Goal: Entertainment & Leisure: Consume media (video, audio)

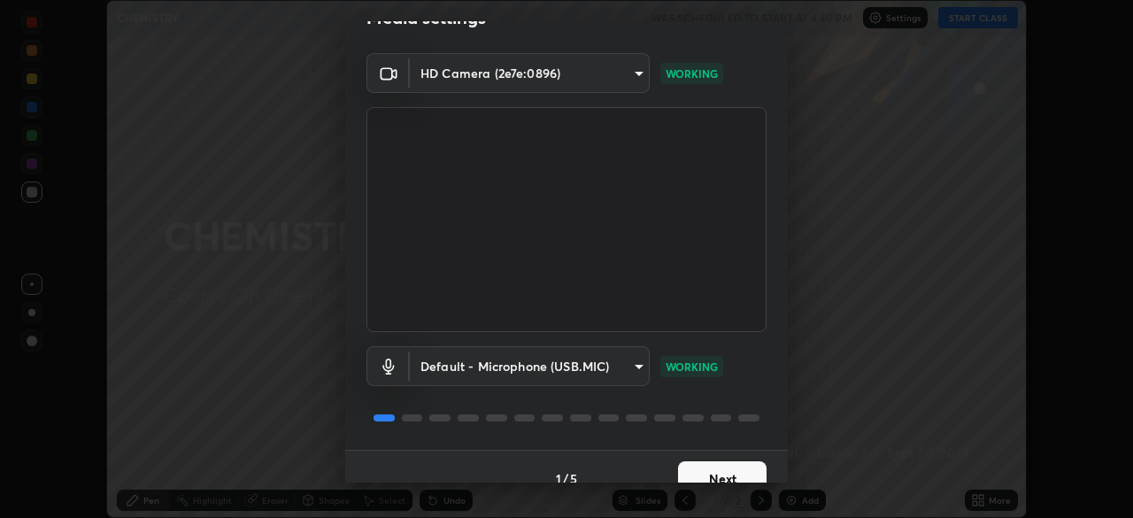
scroll to position [63, 0]
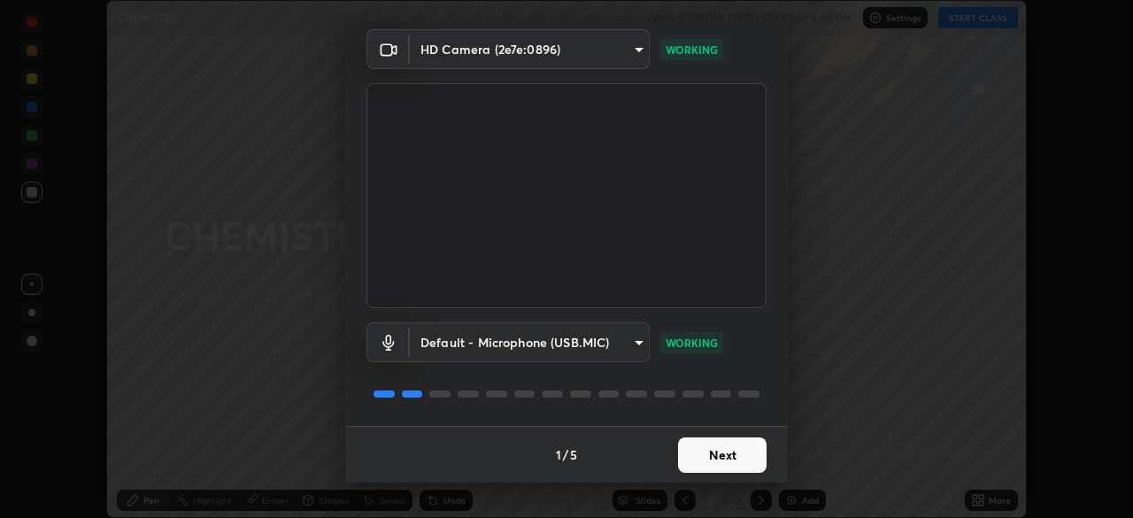
click at [704, 451] on button "Next" at bounding box center [722, 454] width 89 height 35
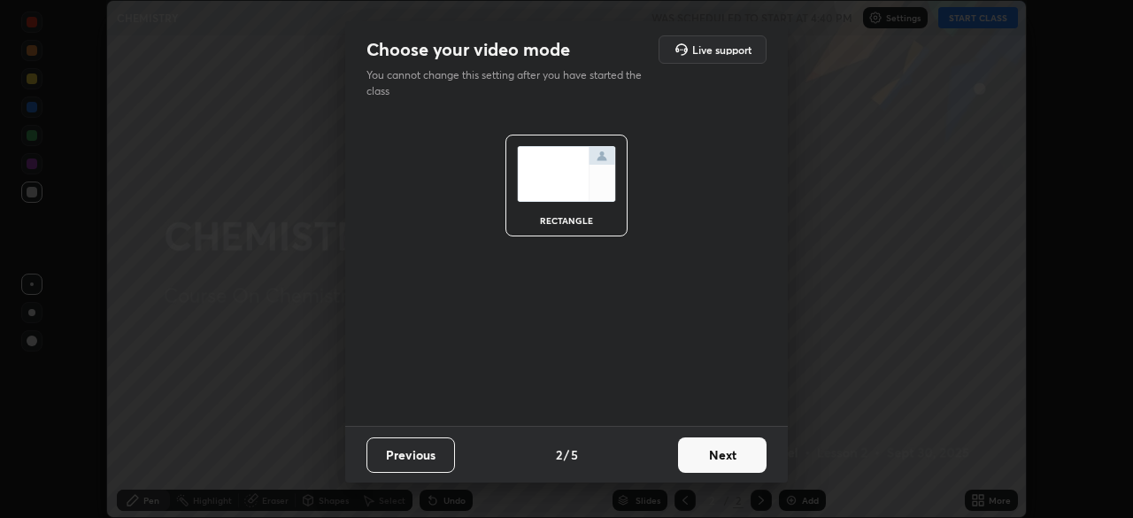
scroll to position [0, 0]
click at [705, 453] on button "Next" at bounding box center [722, 454] width 89 height 35
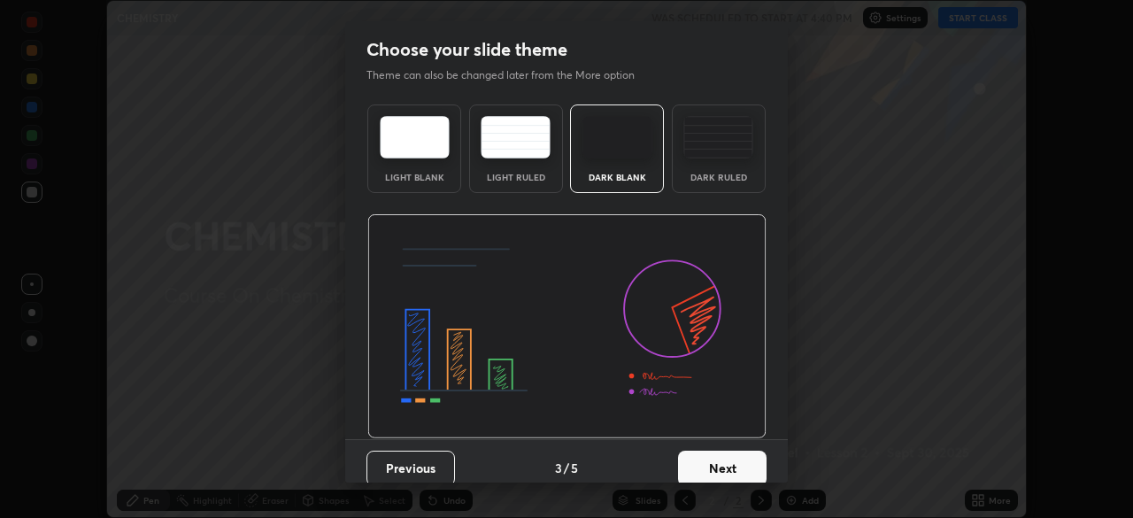
click at [699, 463] on button "Next" at bounding box center [722, 468] width 89 height 35
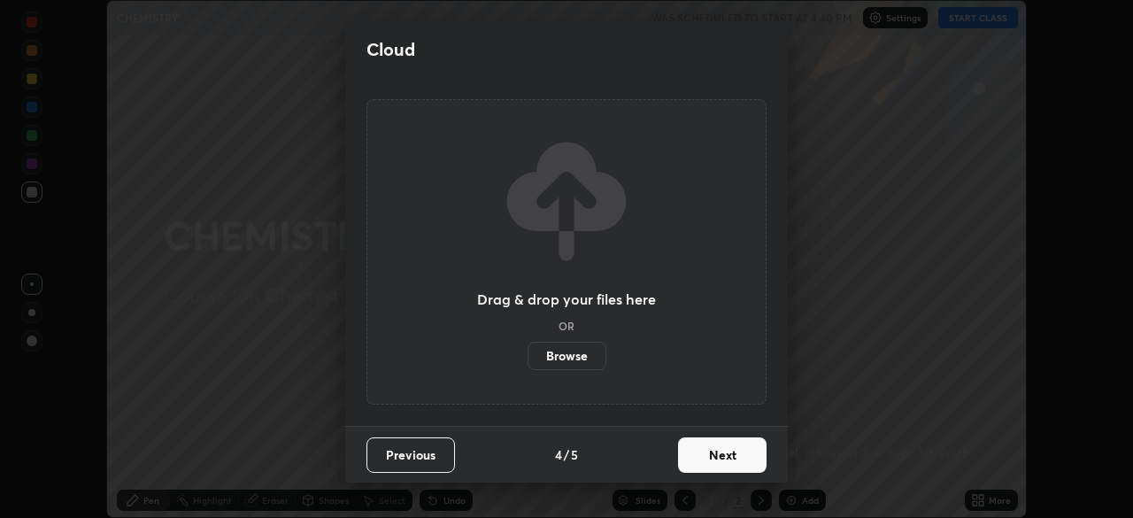
click at [701, 455] on button "Next" at bounding box center [722, 454] width 89 height 35
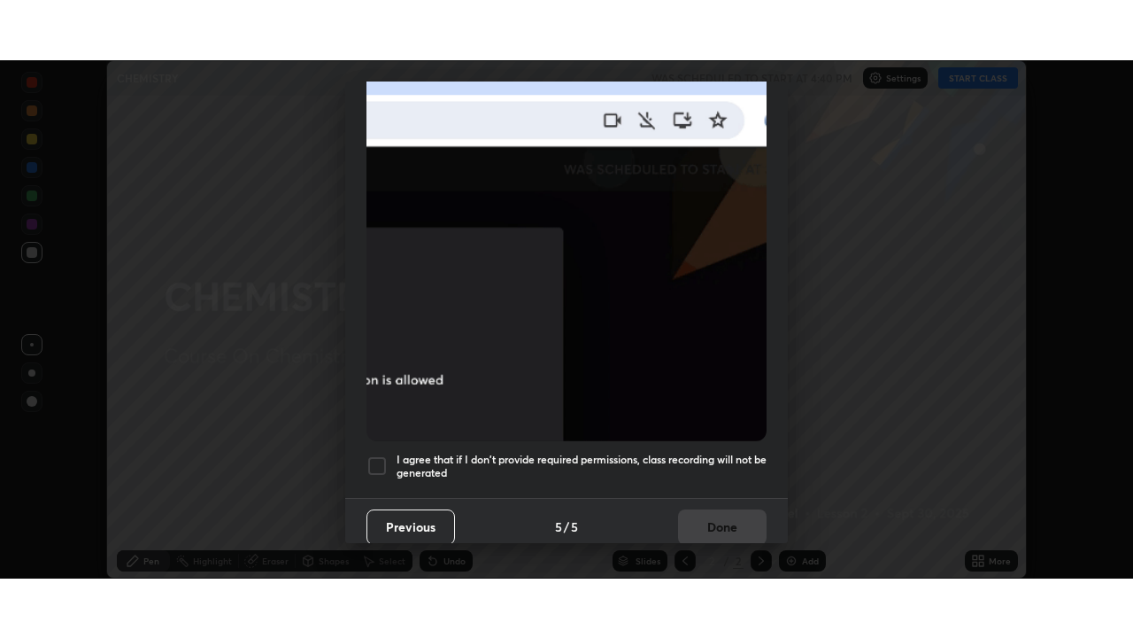
scroll to position [424, 0]
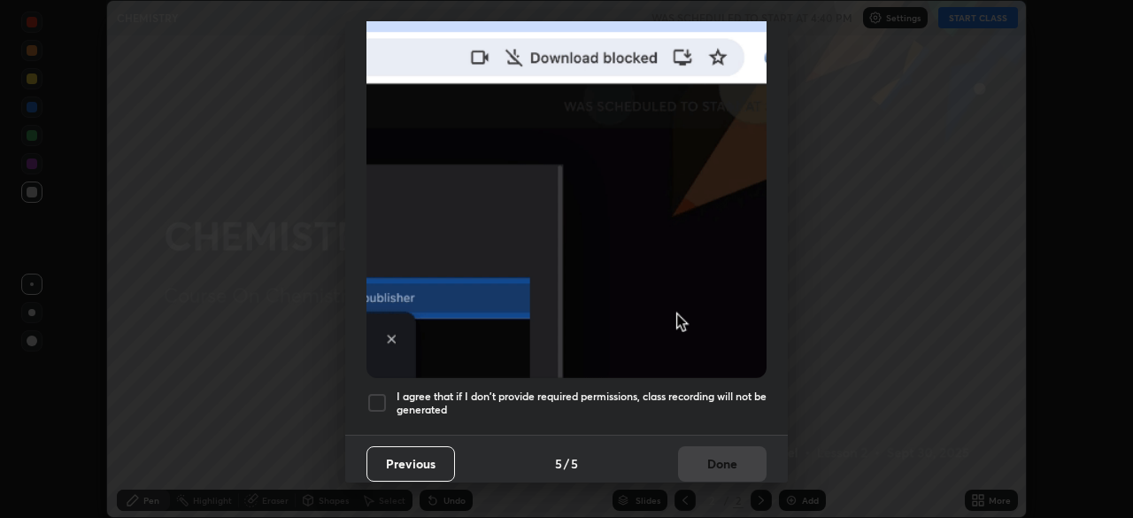
click at [374, 392] on div at bounding box center [377, 402] width 21 height 21
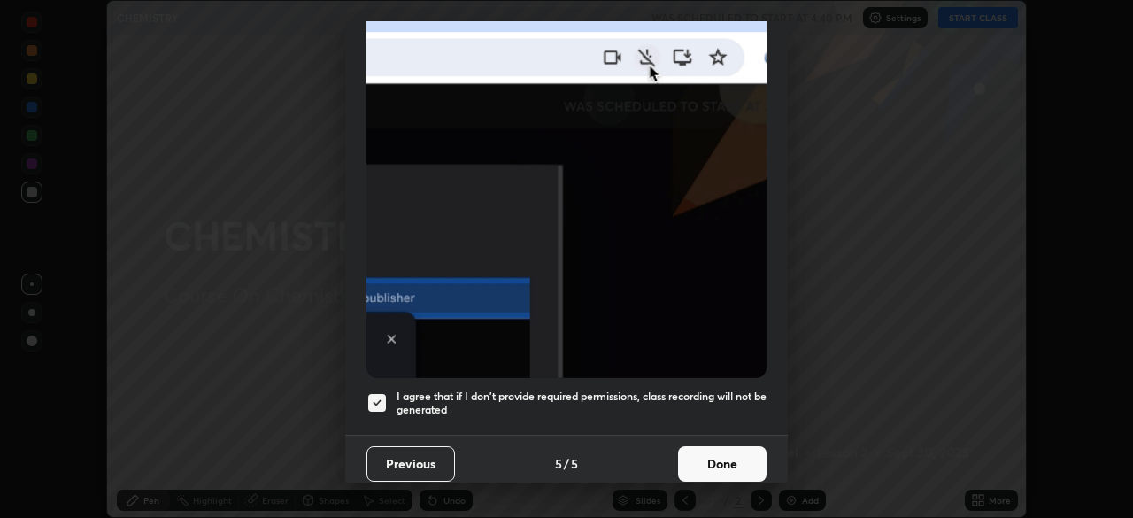
click at [700, 449] on button "Done" at bounding box center [722, 463] width 89 height 35
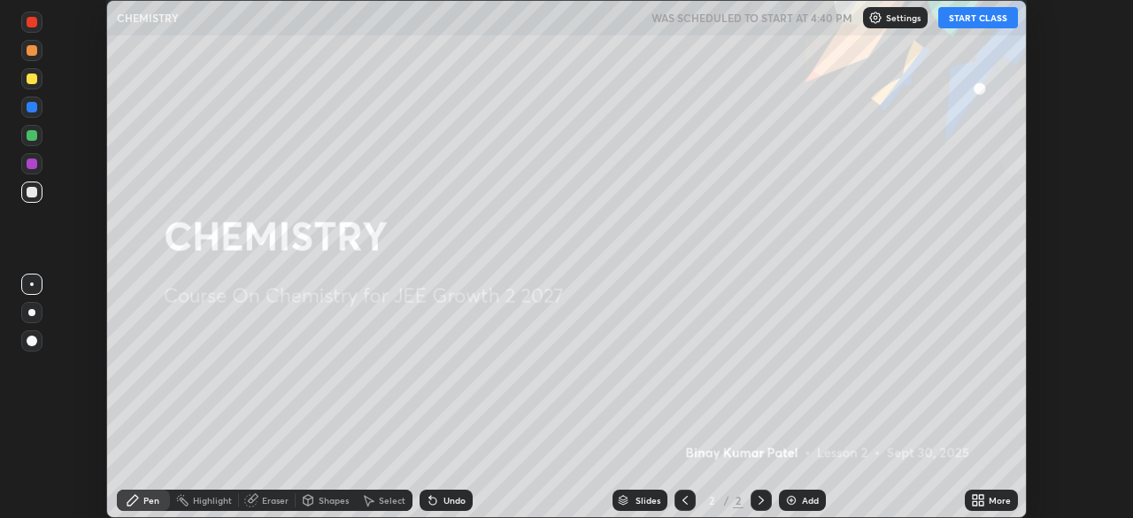
click at [781, 495] on div "Add" at bounding box center [802, 500] width 47 height 21
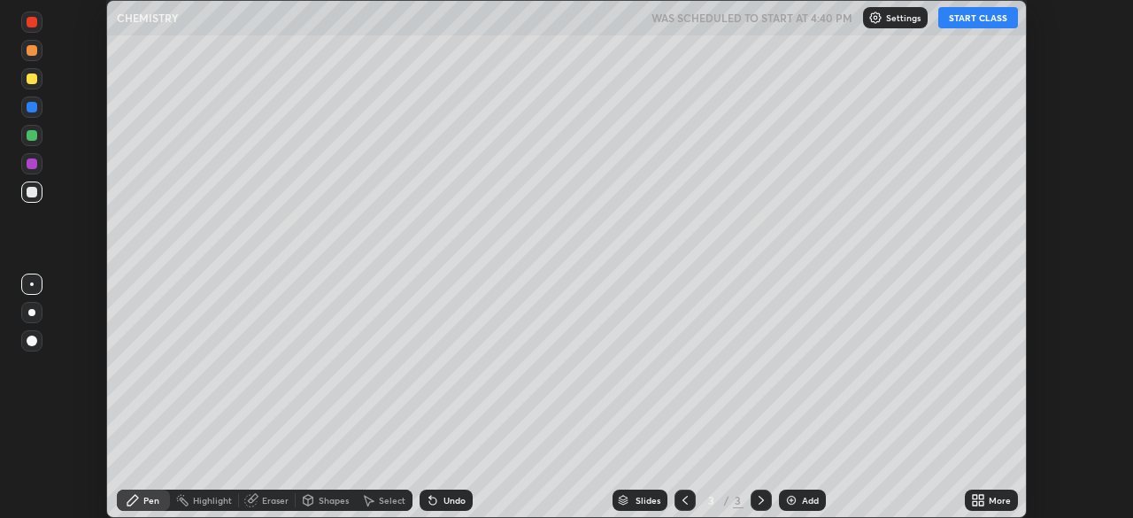
click at [978, 499] on icon at bounding box center [978, 500] width 14 height 14
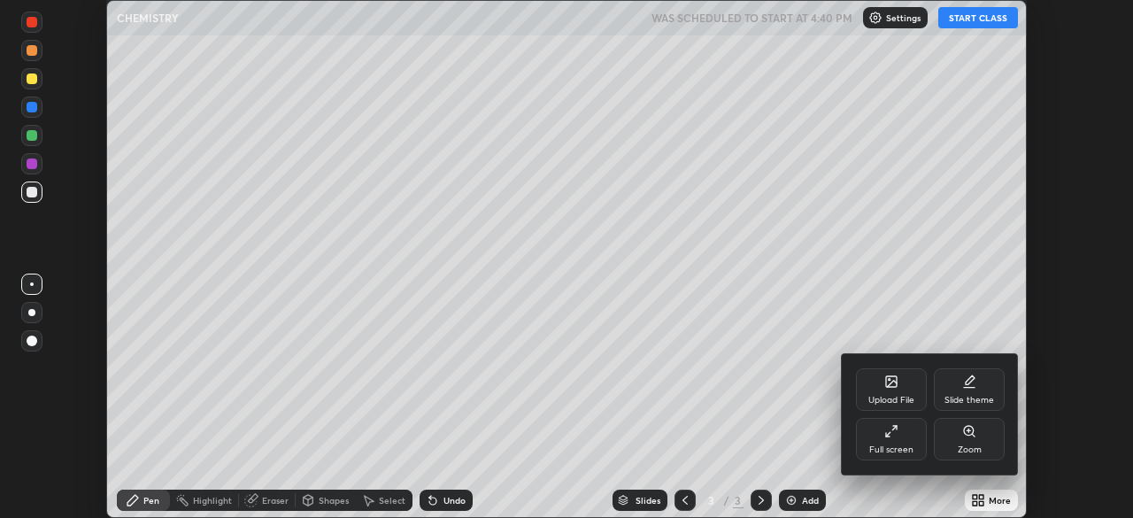
click at [887, 436] on icon at bounding box center [888, 434] width 4 height 4
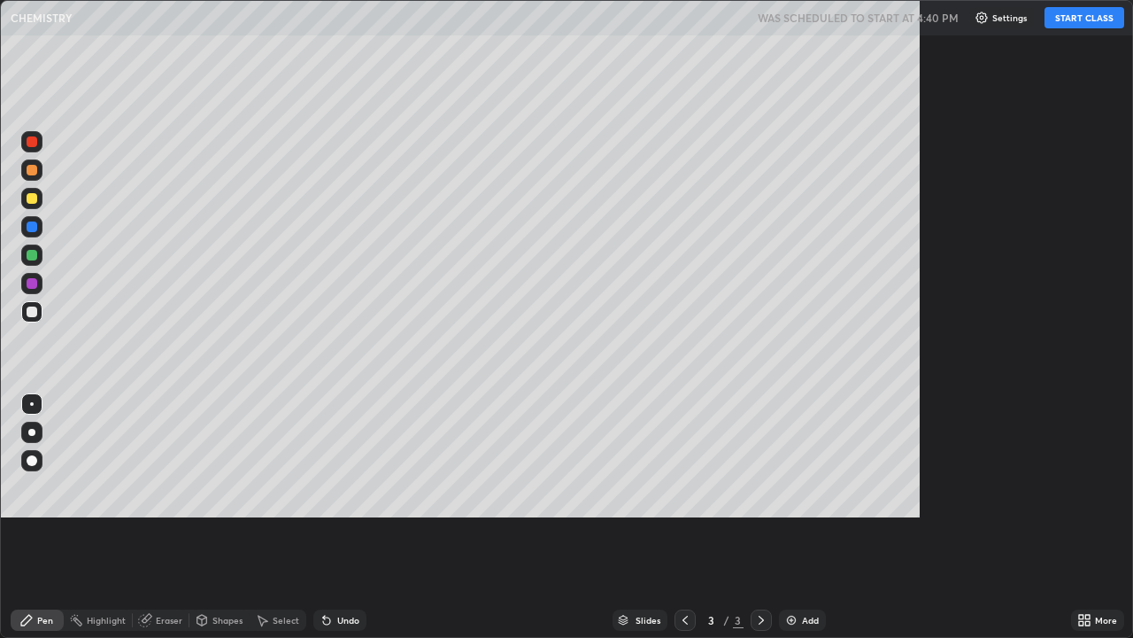
scroll to position [638, 1133]
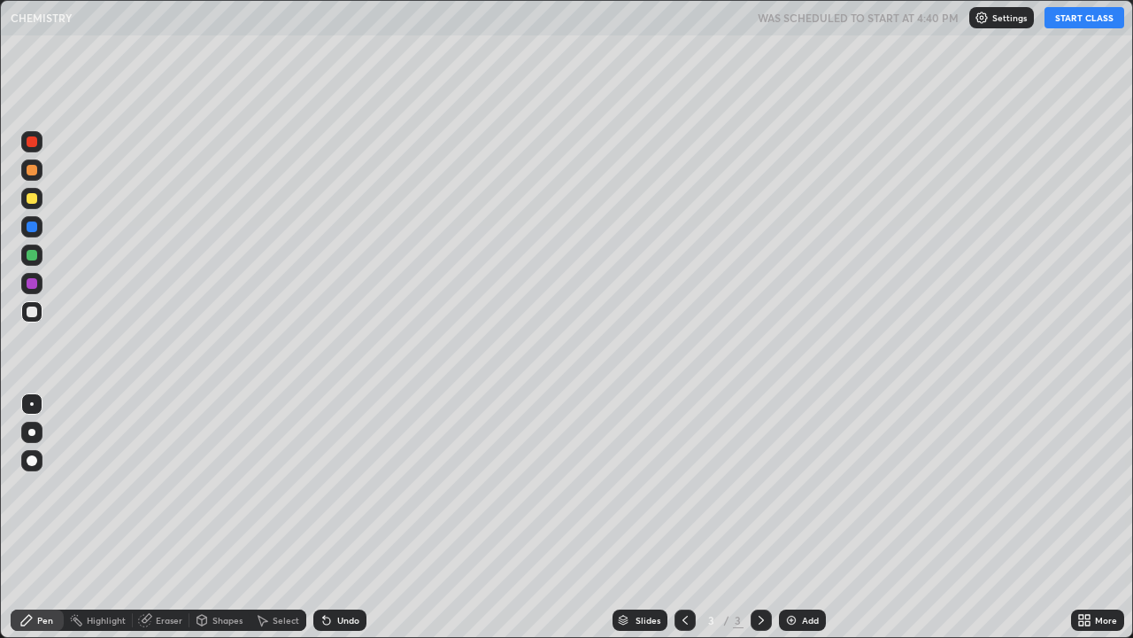
click at [1079, 18] on button "START CLASS" at bounding box center [1085, 17] width 80 height 21
click at [30, 197] on div at bounding box center [32, 198] width 11 height 11
click at [40, 460] on div at bounding box center [31, 460] width 21 height 21
click at [344, 517] on div "Undo" at bounding box center [348, 619] width 22 height 9
click at [793, 517] on img at bounding box center [792, 620] width 14 height 14
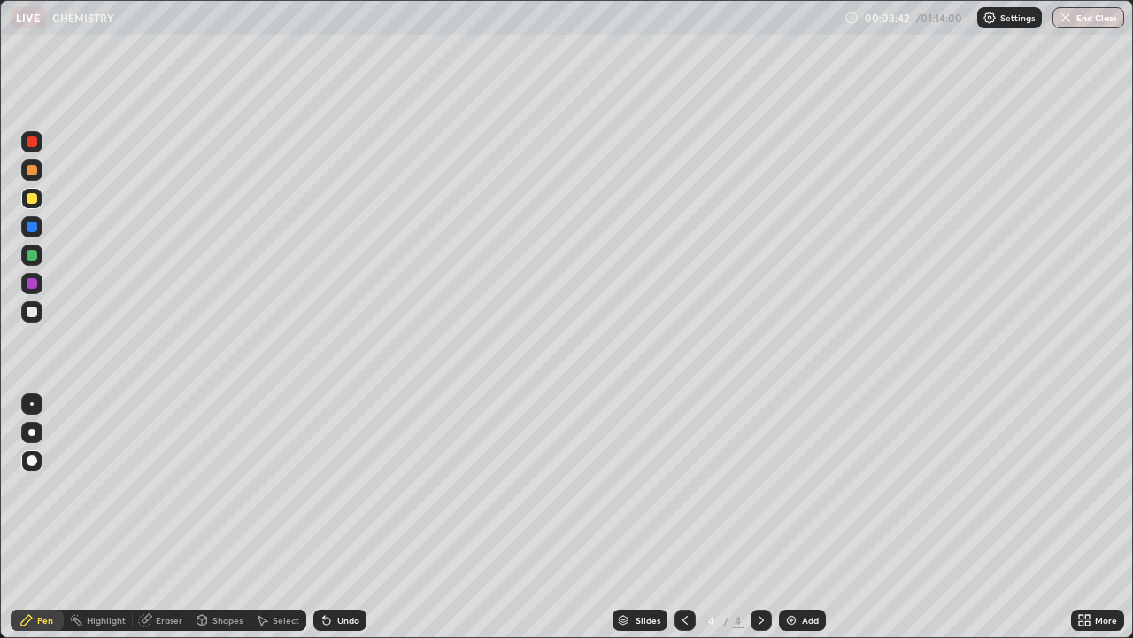
click at [33, 256] on div at bounding box center [32, 255] width 11 height 11
click at [35, 198] on div at bounding box center [32, 198] width 11 height 11
click at [30, 258] on div at bounding box center [32, 255] width 11 height 11
click at [35, 202] on div at bounding box center [32, 198] width 11 height 11
click at [32, 256] on div at bounding box center [32, 255] width 11 height 11
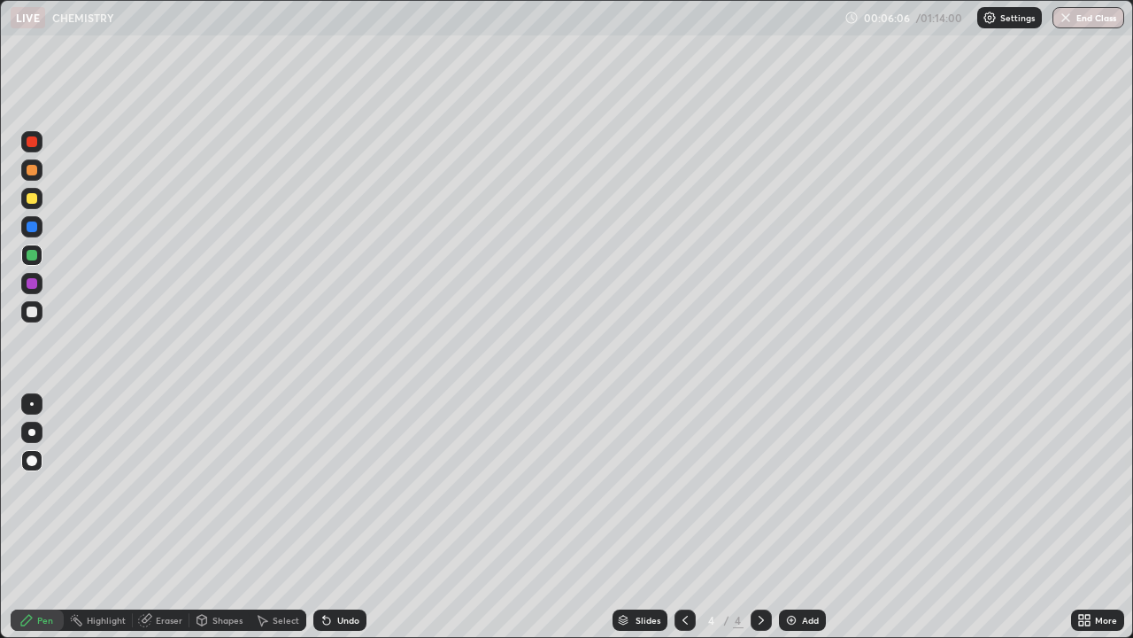
click at [33, 283] on div at bounding box center [32, 283] width 11 height 11
click at [32, 198] on div at bounding box center [32, 198] width 11 height 11
click at [785, 517] on img at bounding box center [792, 620] width 14 height 14
click at [679, 517] on icon at bounding box center [685, 620] width 14 height 14
click at [757, 517] on icon at bounding box center [761, 620] width 14 height 14
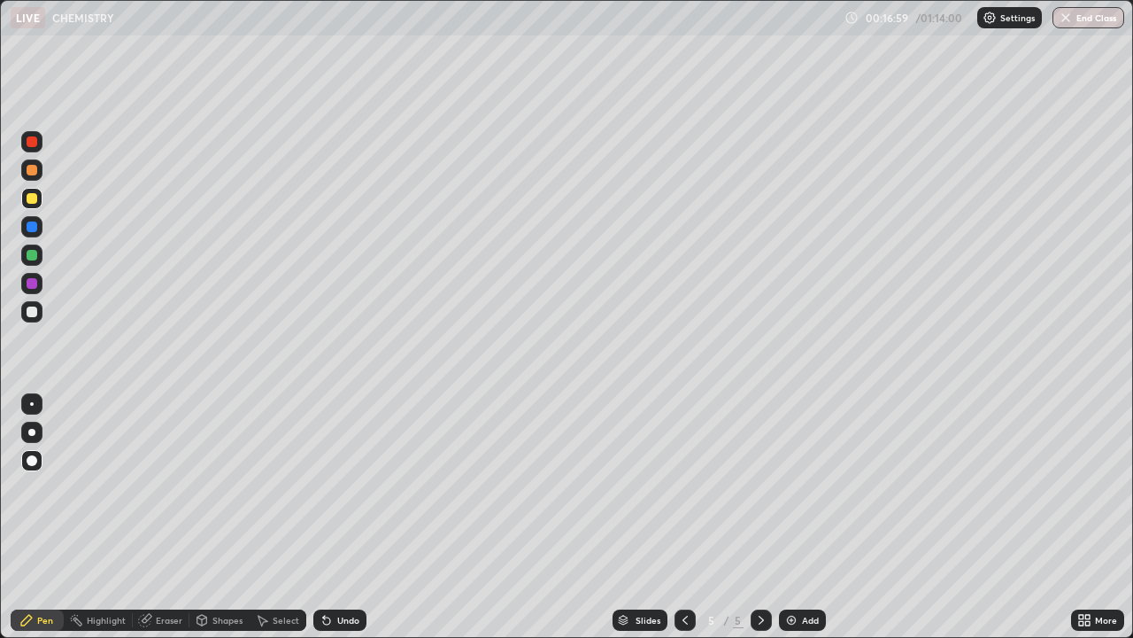
click at [681, 517] on icon at bounding box center [685, 620] width 14 height 14
click at [760, 517] on icon at bounding box center [761, 620] width 14 height 14
click at [33, 256] on div at bounding box center [32, 255] width 11 height 11
click at [30, 279] on div at bounding box center [32, 283] width 11 height 11
click at [32, 201] on div at bounding box center [32, 198] width 11 height 11
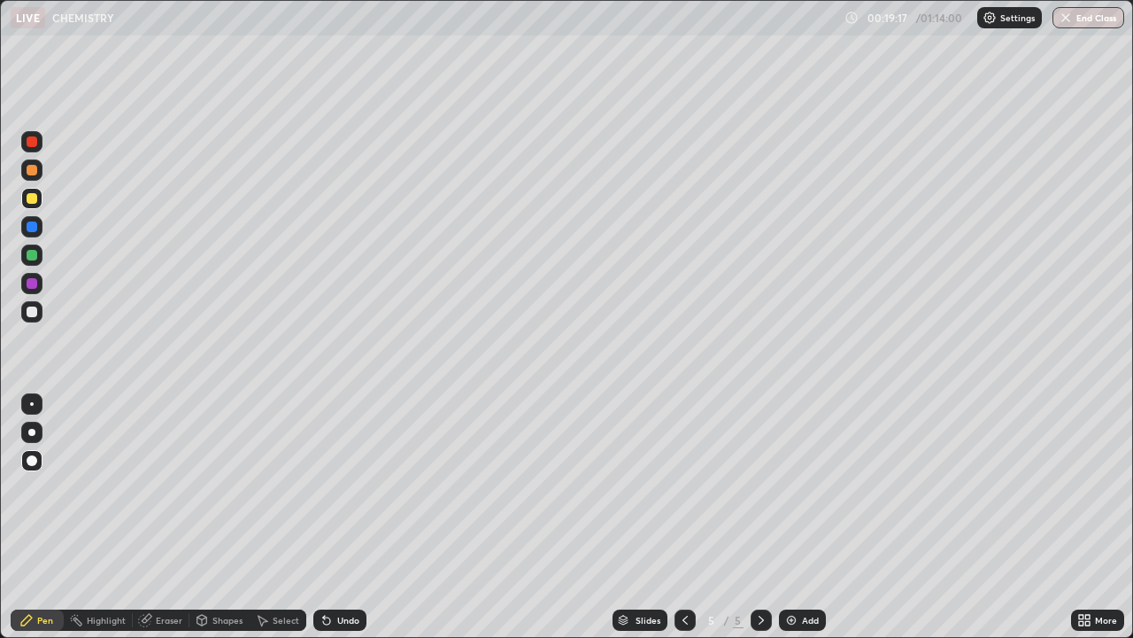
click at [35, 312] on div at bounding box center [32, 311] width 11 height 11
click at [337, 517] on div "Undo" at bounding box center [348, 619] width 22 height 9
click at [332, 517] on div "Undo" at bounding box center [339, 619] width 53 height 21
click at [333, 517] on div "Undo" at bounding box center [339, 619] width 53 height 21
click at [332, 517] on div "Undo" at bounding box center [339, 619] width 53 height 21
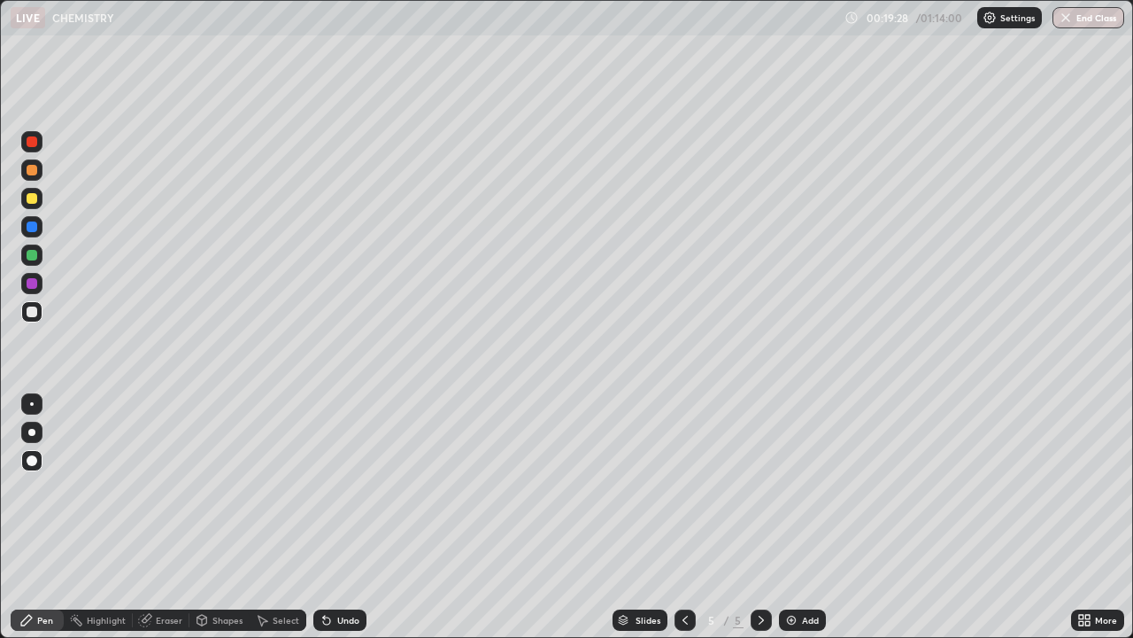
click at [334, 517] on div "Undo" at bounding box center [339, 619] width 53 height 21
click at [332, 517] on div "Undo" at bounding box center [339, 619] width 53 height 21
click at [33, 255] on div at bounding box center [32, 255] width 11 height 11
click at [30, 285] on div at bounding box center [32, 283] width 11 height 11
click at [788, 517] on img at bounding box center [792, 620] width 14 height 14
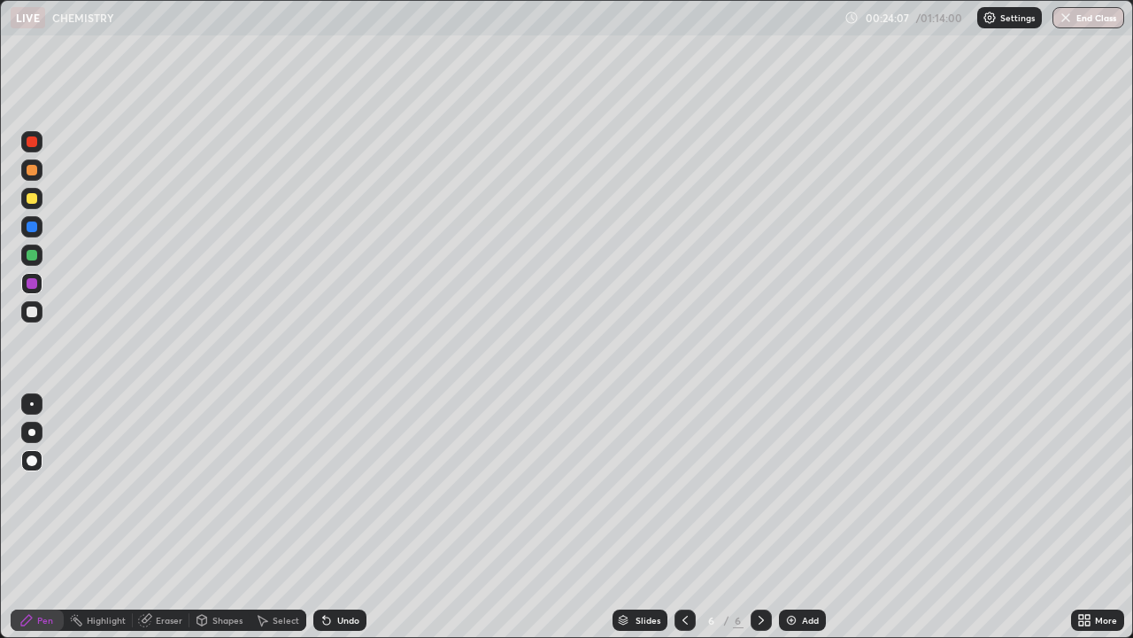
click at [30, 313] on div at bounding box center [32, 311] width 11 height 11
click at [32, 203] on div at bounding box center [32, 198] width 11 height 11
click at [29, 316] on div at bounding box center [32, 311] width 11 height 11
click at [33, 255] on div at bounding box center [32, 255] width 11 height 11
click at [323, 517] on icon at bounding box center [324, 616] width 2 height 2
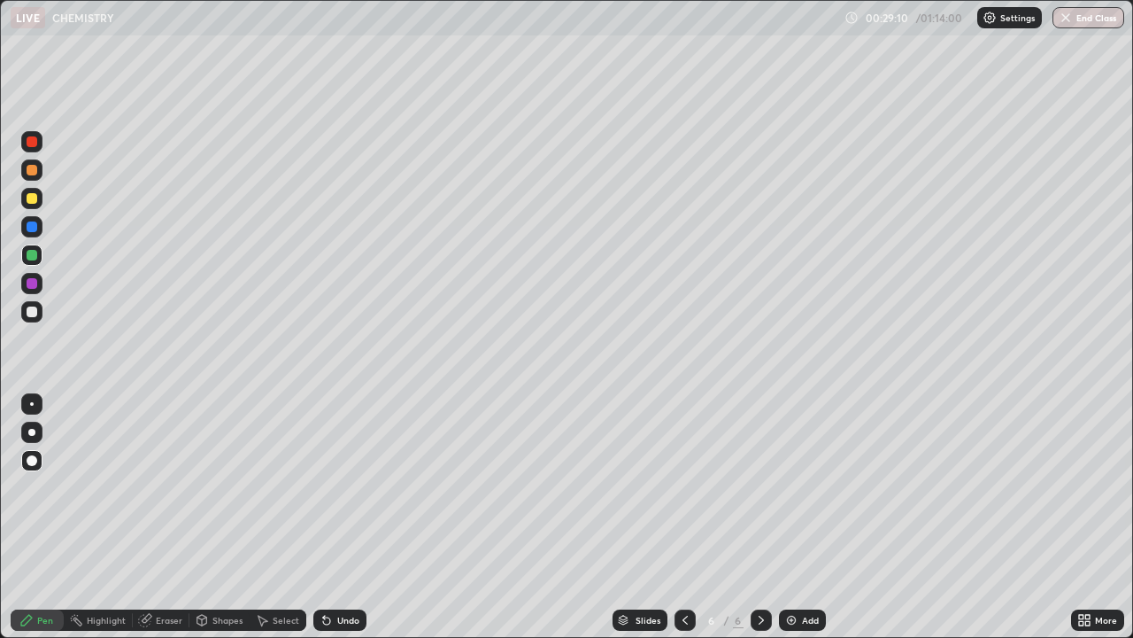
click at [323, 517] on icon at bounding box center [324, 616] width 2 height 2
click at [31, 284] on div at bounding box center [32, 283] width 11 height 11
click at [785, 517] on img at bounding box center [792, 620] width 14 height 14
click at [35, 202] on div at bounding box center [32, 198] width 11 height 11
click at [32, 315] on div at bounding box center [32, 311] width 11 height 11
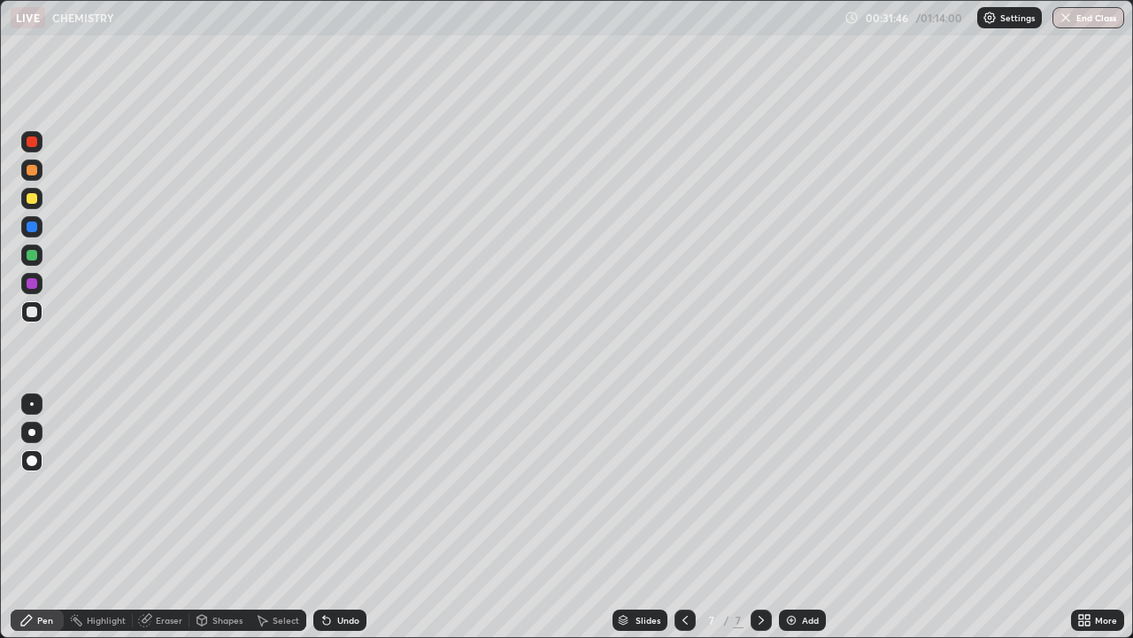
click at [33, 257] on div at bounding box center [32, 255] width 11 height 11
click at [35, 312] on div at bounding box center [32, 311] width 11 height 11
click at [32, 199] on div at bounding box center [32, 198] width 11 height 11
click at [788, 517] on img at bounding box center [792, 620] width 14 height 14
click at [34, 313] on div at bounding box center [32, 311] width 11 height 11
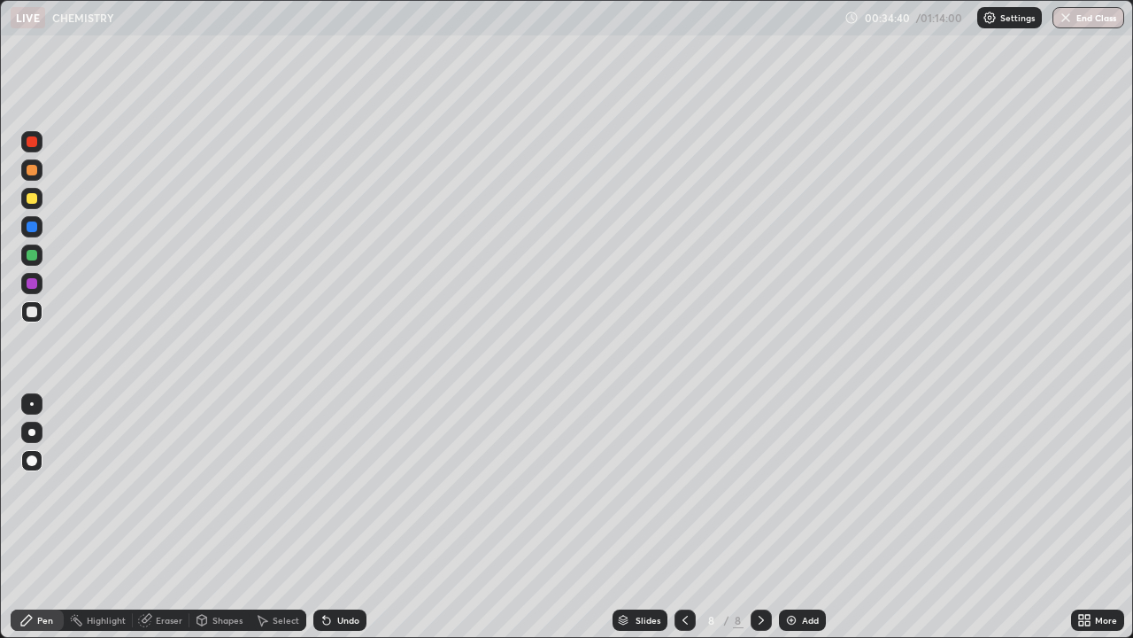
click at [684, 517] on icon at bounding box center [685, 620] width 14 height 14
click at [785, 517] on img at bounding box center [792, 620] width 14 height 14
click at [323, 517] on icon at bounding box center [324, 616] width 2 height 2
click at [323, 517] on icon at bounding box center [326, 620] width 7 height 7
click at [757, 517] on icon at bounding box center [761, 620] width 14 height 14
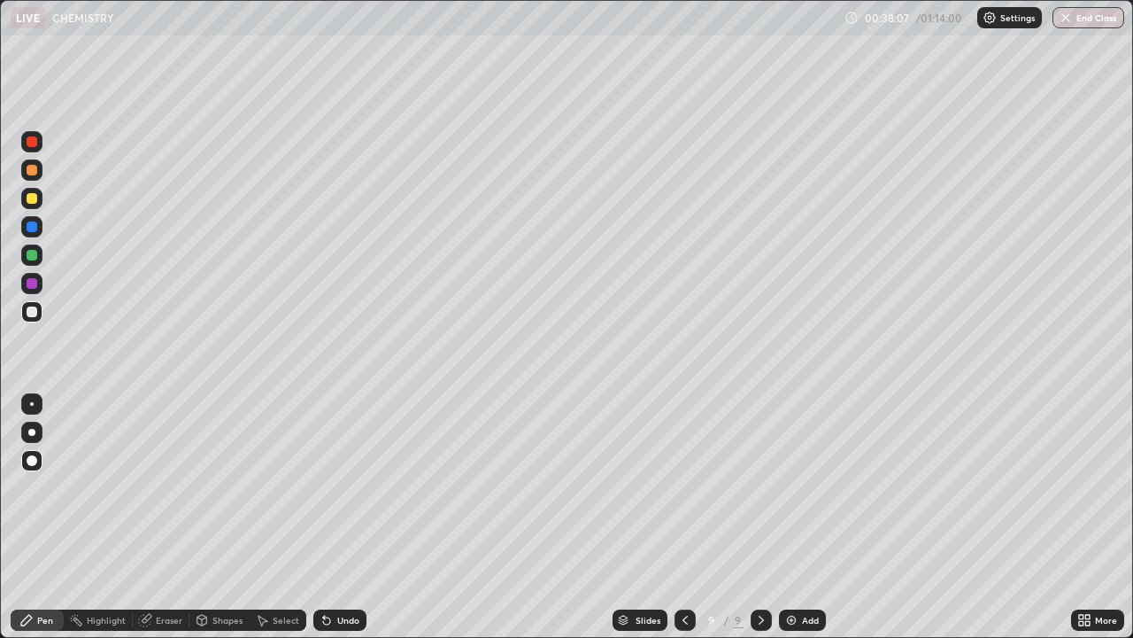
click at [32, 201] on div at bounding box center [32, 198] width 11 height 11
click at [33, 313] on div at bounding box center [32, 311] width 11 height 11
click at [792, 517] on img at bounding box center [792, 620] width 14 height 14
click at [32, 197] on div at bounding box center [32, 198] width 11 height 11
click at [35, 199] on div at bounding box center [32, 198] width 11 height 11
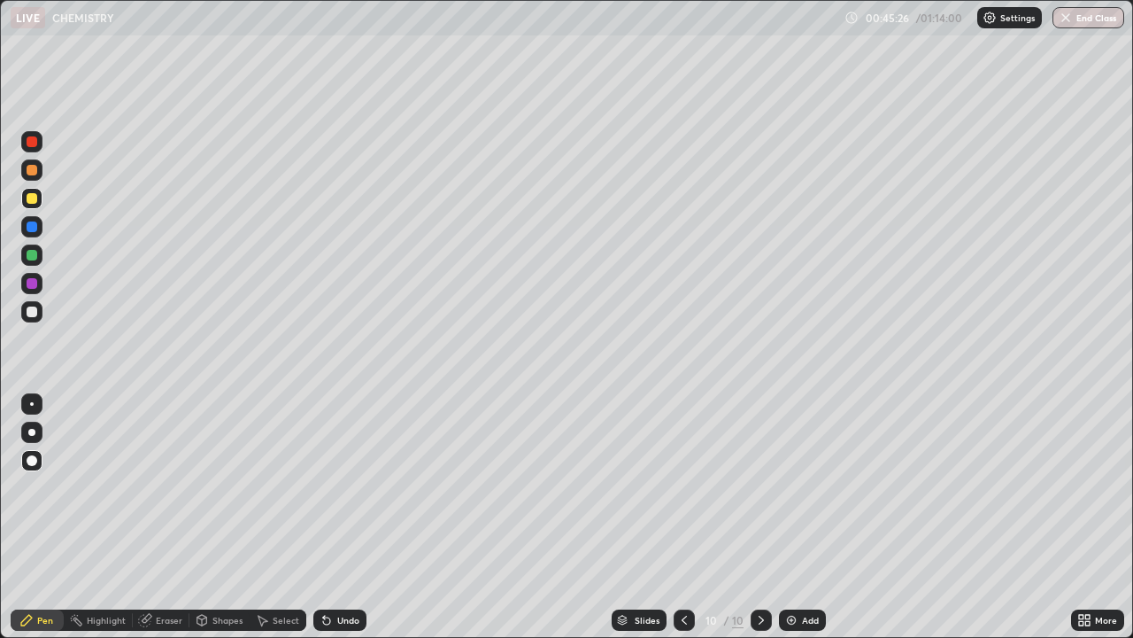
click at [32, 318] on div at bounding box center [31, 311] width 21 height 21
click at [32, 283] on div at bounding box center [32, 283] width 11 height 11
click at [34, 313] on div at bounding box center [32, 311] width 11 height 11
click at [33, 259] on div at bounding box center [32, 255] width 11 height 11
click at [30, 287] on div at bounding box center [32, 283] width 11 height 11
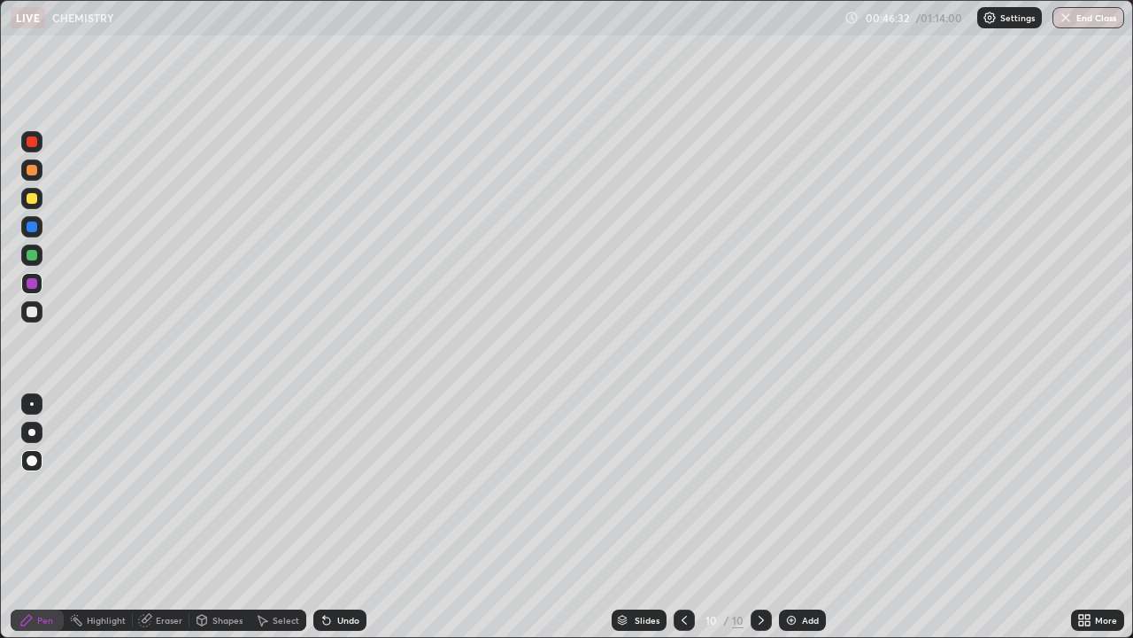
click at [30, 255] on div at bounding box center [32, 255] width 11 height 11
click at [29, 314] on div at bounding box center [32, 311] width 11 height 11
click at [35, 284] on div at bounding box center [32, 283] width 11 height 11
click at [32, 310] on div at bounding box center [32, 311] width 11 height 11
click at [33, 258] on div at bounding box center [32, 255] width 11 height 11
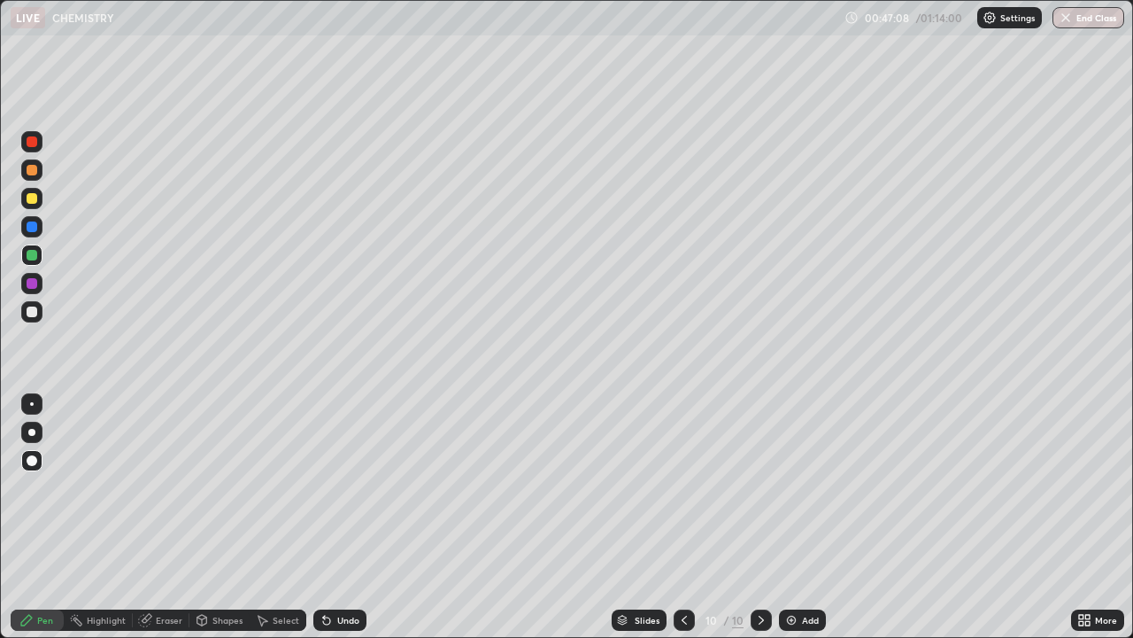
click at [35, 311] on div at bounding box center [32, 311] width 11 height 11
click at [30, 284] on div at bounding box center [32, 283] width 11 height 11
click at [27, 256] on div at bounding box center [32, 255] width 11 height 11
click at [440, 517] on div "Slides 10 / 10 Add" at bounding box center [719, 619] width 705 height 35
click at [438, 517] on div "Slides 10 / 10 Add" at bounding box center [719, 619] width 705 height 35
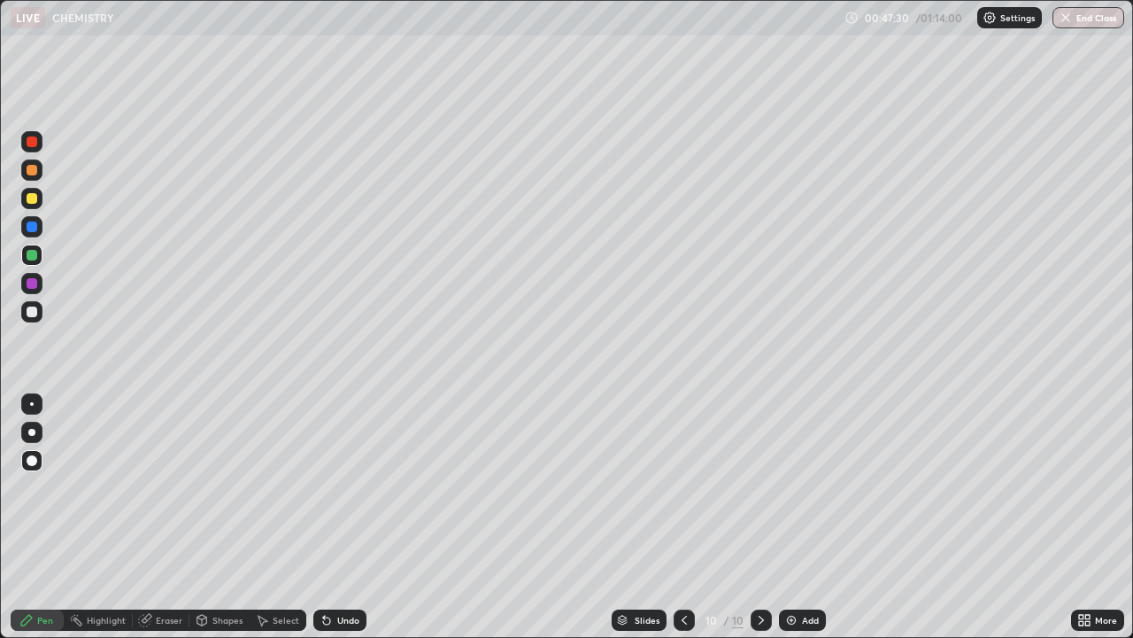
click at [453, 517] on div "Slides 10 / 10 Add" at bounding box center [719, 619] width 705 height 35
click at [31, 198] on div at bounding box center [32, 198] width 11 height 11
click at [32, 313] on div at bounding box center [32, 311] width 11 height 11
click at [345, 517] on div "Undo" at bounding box center [339, 619] width 53 height 21
click at [334, 517] on div "Undo" at bounding box center [339, 619] width 53 height 21
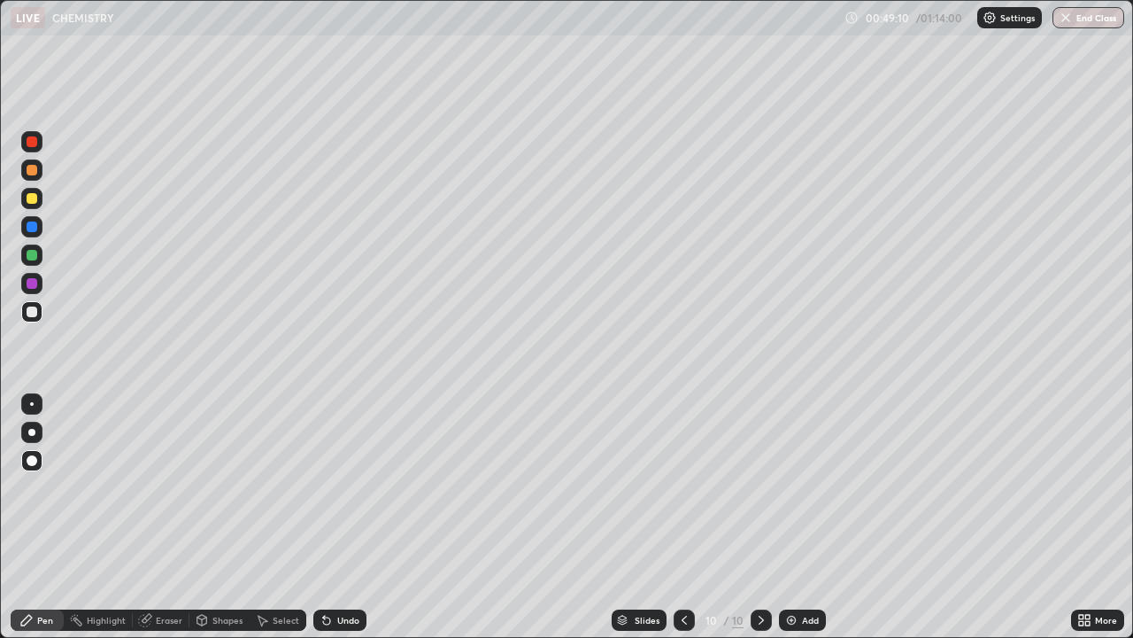
click at [337, 517] on div "Undo" at bounding box center [348, 619] width 22 height 9
click at [165, 517] on div "Eraser" at bounding box center [169, 619] width 27 height 9
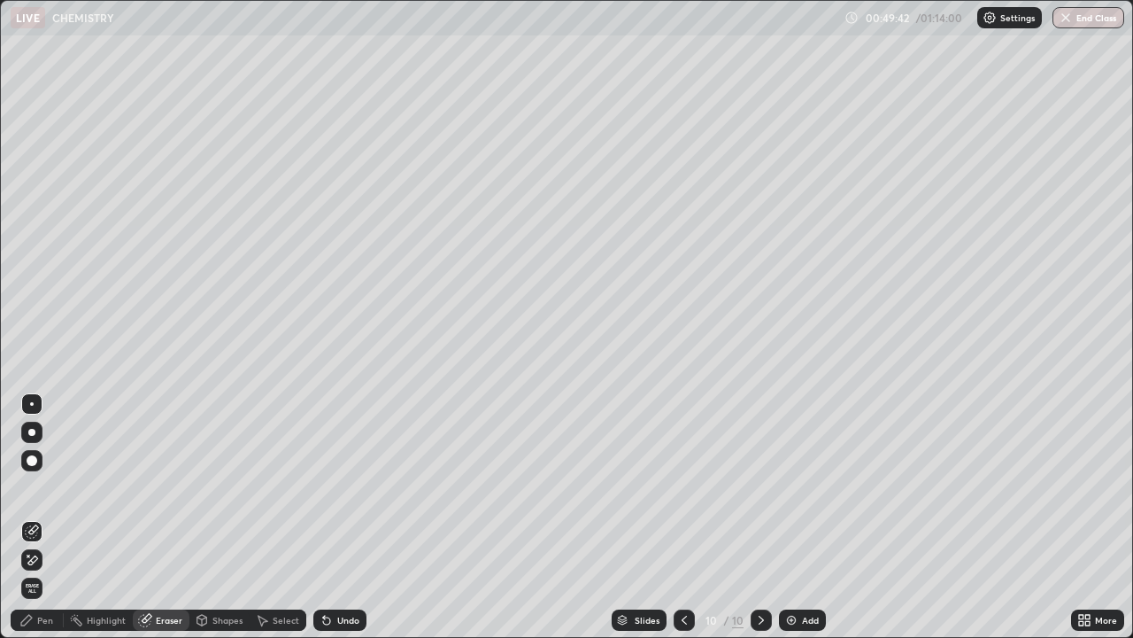
click at [46, 517] on div "Pen" at bounding box center [37, 619] width 53 height 21
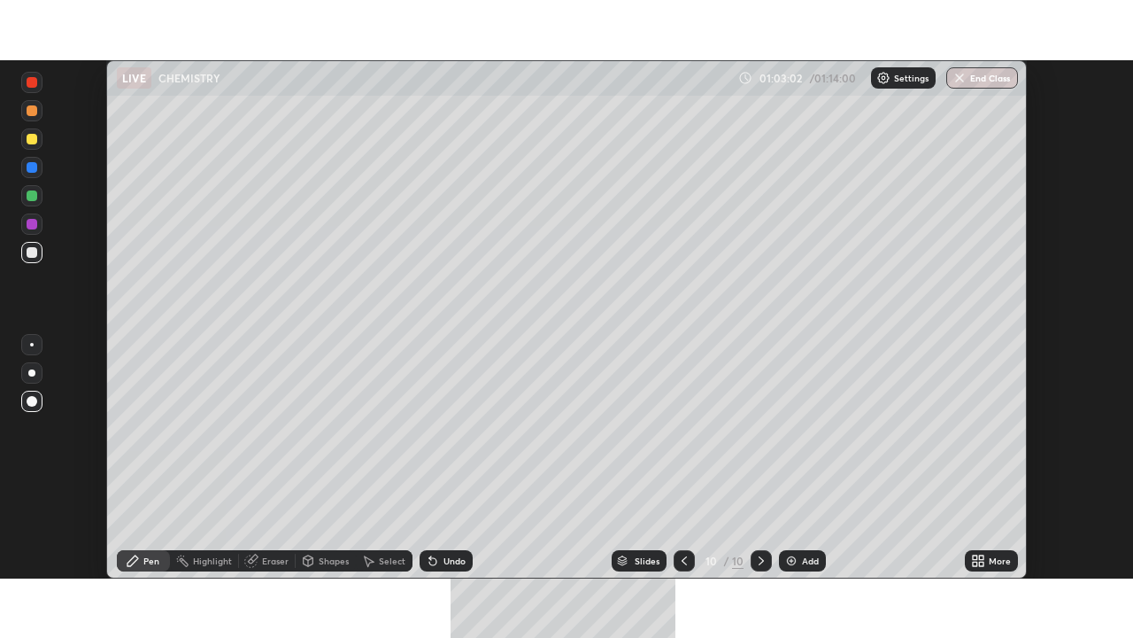
scroll to position [518, 1133]
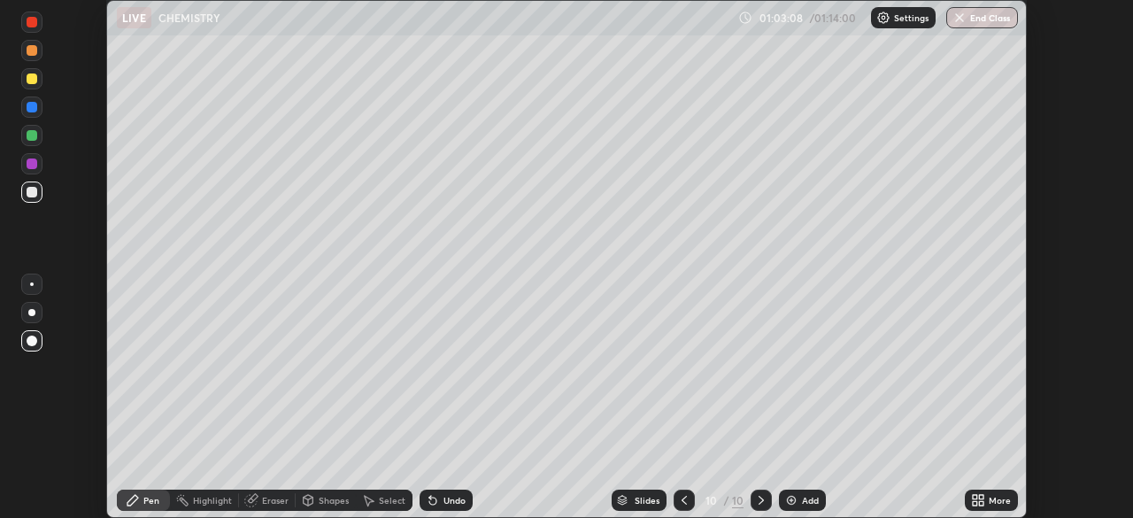
click at [978, 495] on icon at bounding box center [975, 497] width 4 height 4
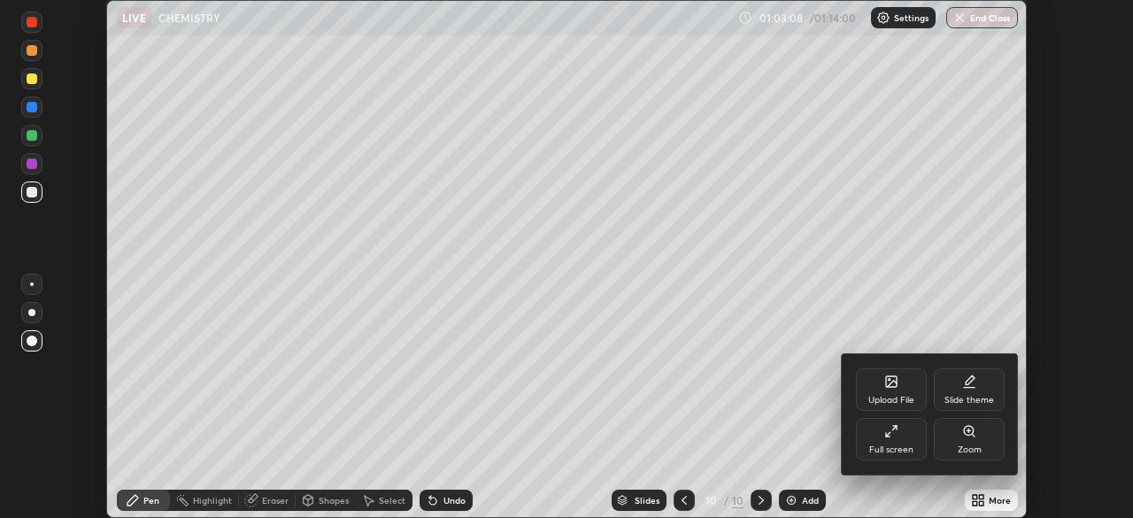
click at [892, 438] on div "Full screen" at bounding box center [891, 439] width 71 height 43
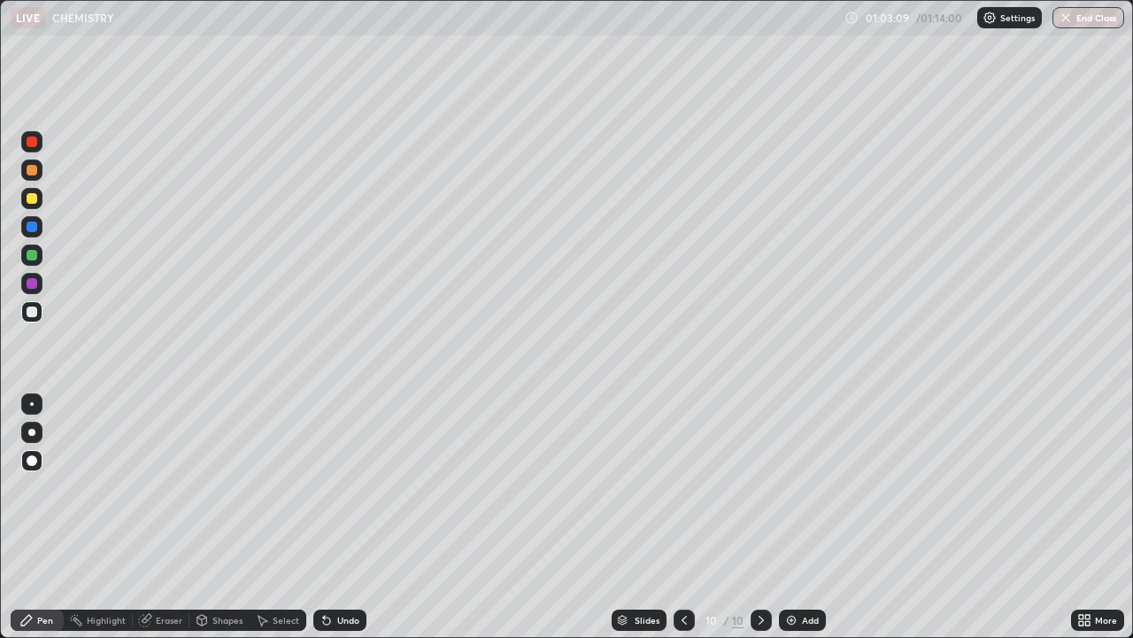
scroll to position [638, 1133]
click at [33, 255] on div at bounding box center [32, 255] width 11 height 11
click at [33, 312] on div at bounding box center [32, 311] width 11 height 11
click at [785, 517] on img at bounding box center [792, 620] width 14 height 14
click at [32, 197] on div at bounding box center [32, 198] width 11 height 11
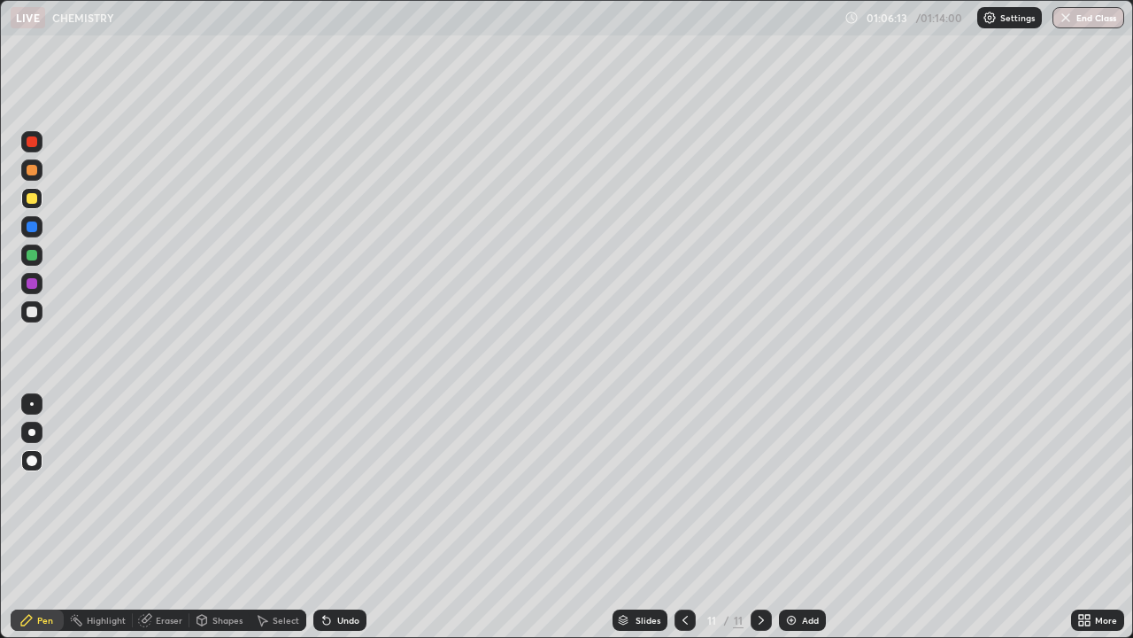
click at [31, 313] on div at bounding box center [32, 311] width 11 height 11
click at [30, 257] on div at bounding box center [32, 255] width 11 height 11
click at [32, 284] on div at bounding box center [32, 283] width 11 height 11
click at [32, 203] on div at bounding box center [32, 198] width 11 height 11
click at [34, 262] on div at bounding box center [31, 254] width 21 height 21
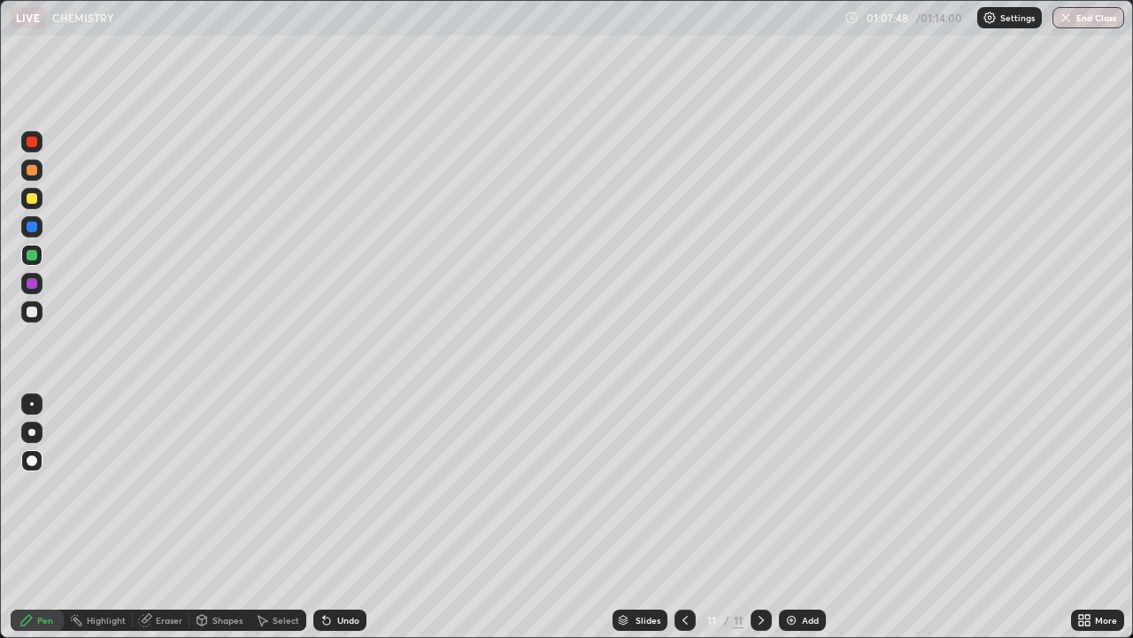
click at [33, 308] on div at bounding box center [32, 311] width 11 height 11
click at [33, 198] on div at bounding box center [32, 198] width 11 height 11
click at [323, 517] on icon at bounding box center [324, 616] width 2 height 2
click at [31, 314] on div at bounding box center [32, 311] width 11 height 11
click at [760, 517] on icon at bounding box center [761, 620] width 14 height 14
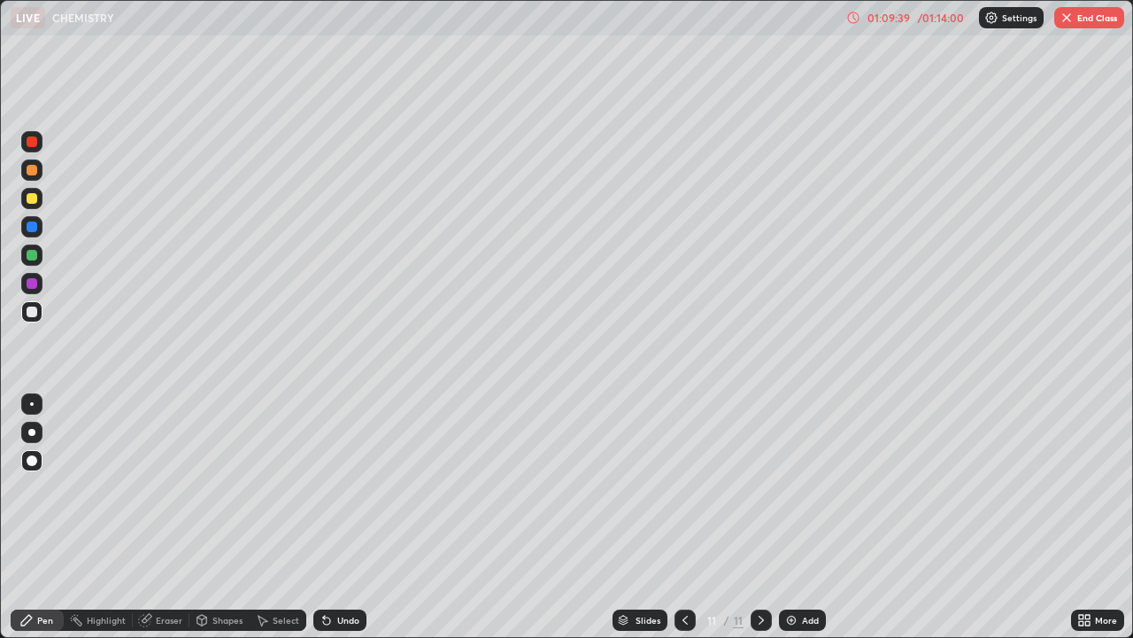
click at [788, 517] on img at bounding box center [792, 620] width 14 height 14
click at [32, 202] on div at bounding box center [32, 198] width 11 height 11
click at [1087, 17] on button "End Class" at bounding box center [1090, 17] width 70 height 21
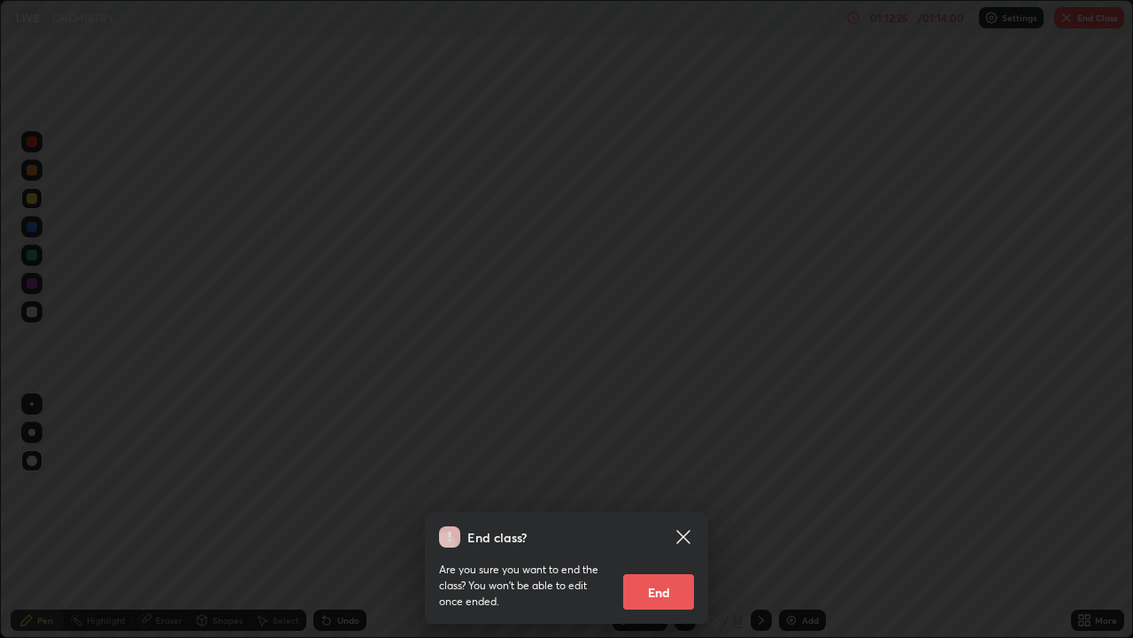
click at [644, 517] on button "End" at bounding box center [658, 591] width 71 height 35
